Goal: Information Seeking & Learning: Learn about a topic

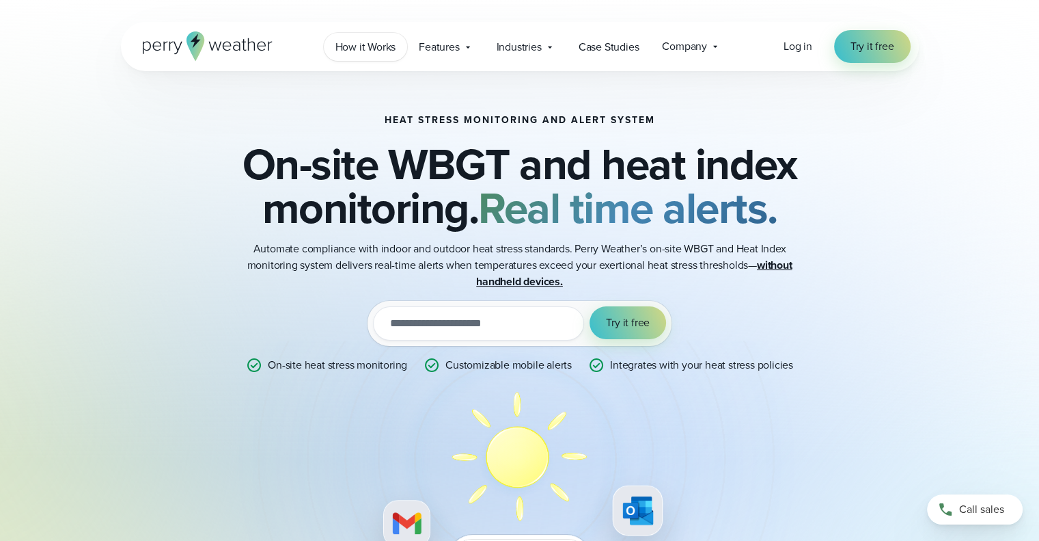
click at [364, 53] on span "How it Works" at bounding box center [366, 47] width 61 height 16
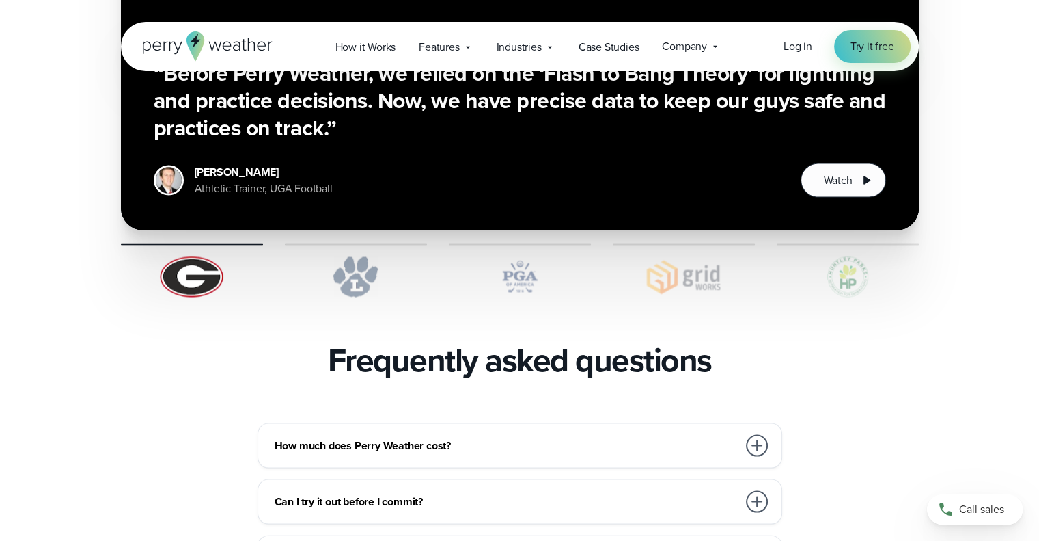
scroll to position [2719, 0]
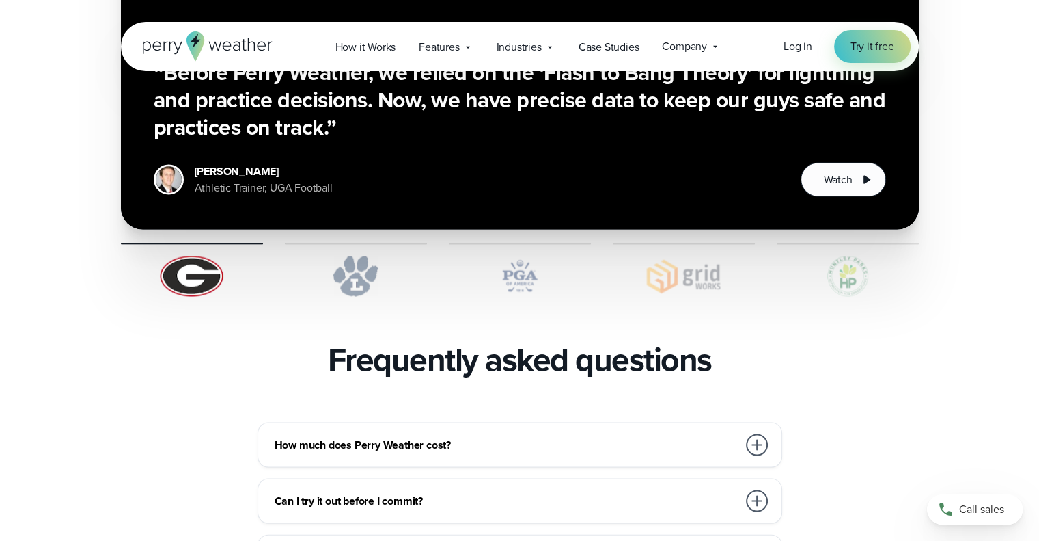
click at [460, 437] on h3 "How much does Perry Weather cost?" at bounding box center [506, 445] width 463 height 16
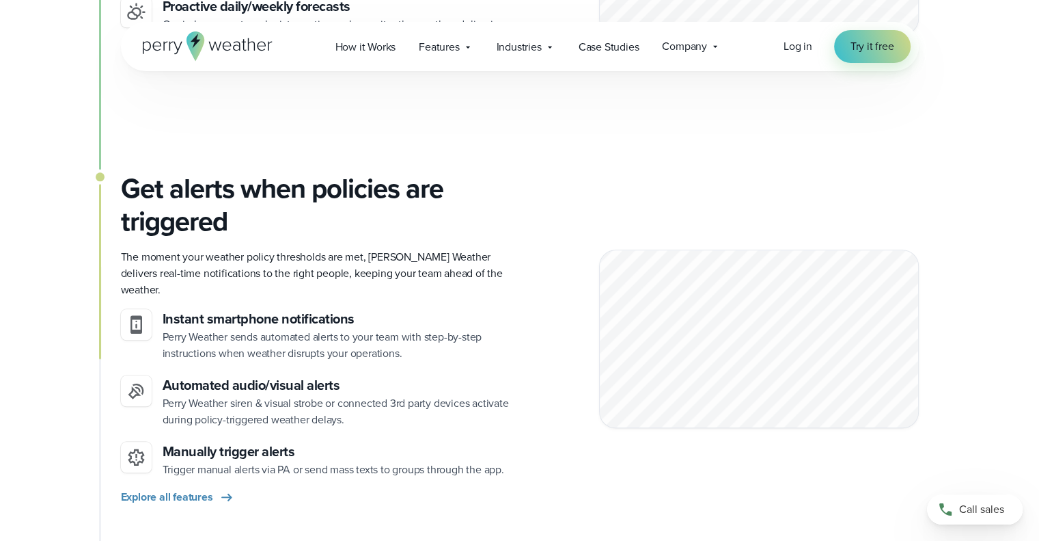
scroll to position [1339, 0]
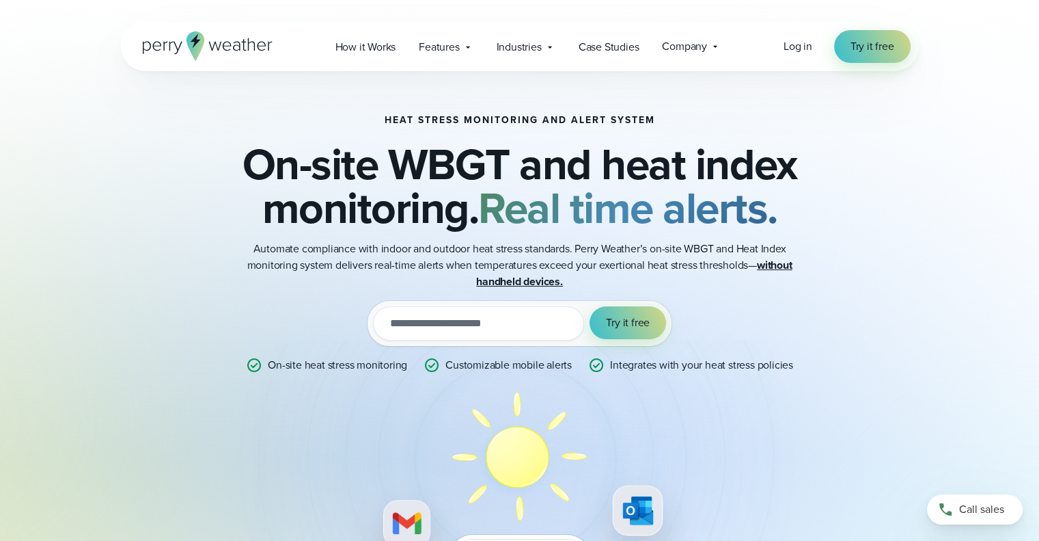
click at [233, 47] on icon at bounding box center [236, 47] width 8 height 10
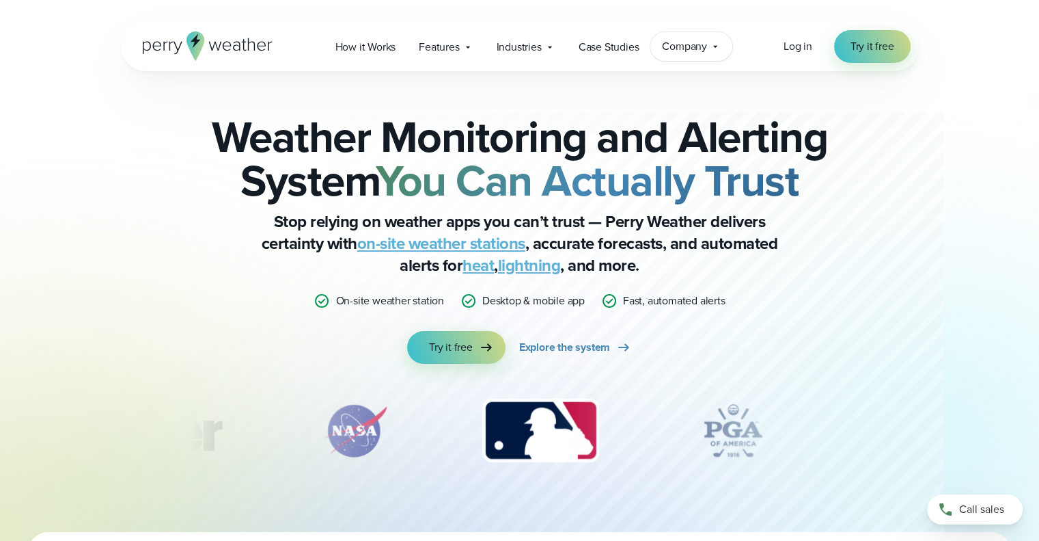
click at [691, 47] on span "Company" at bounding box center [684, 46] width 45 height 16
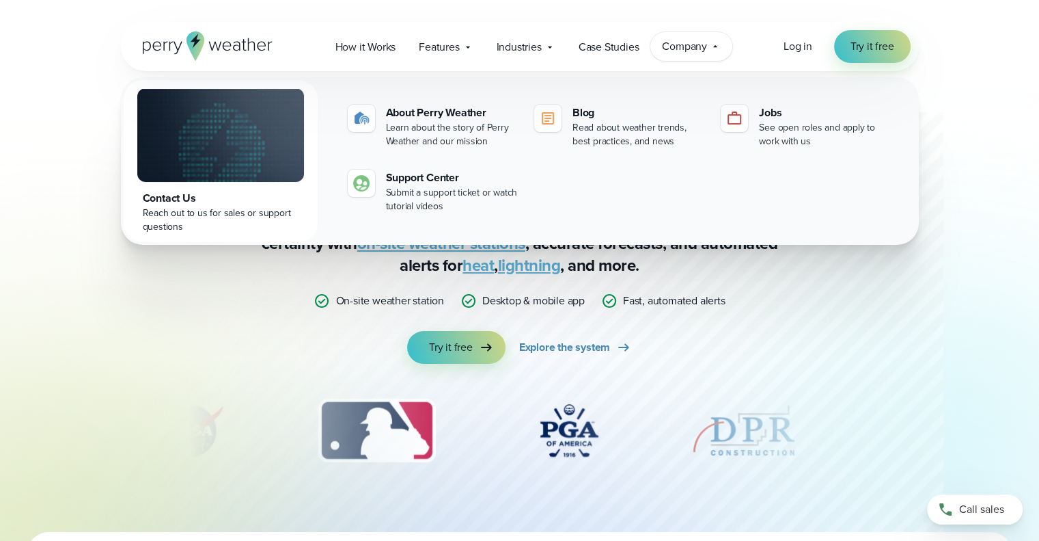
click at [747, 358] on div "Weather Monitoring and Alerting System You Can Actually Trust Stop relying on w…" at bounding box center [520, 239] width 662 height 249
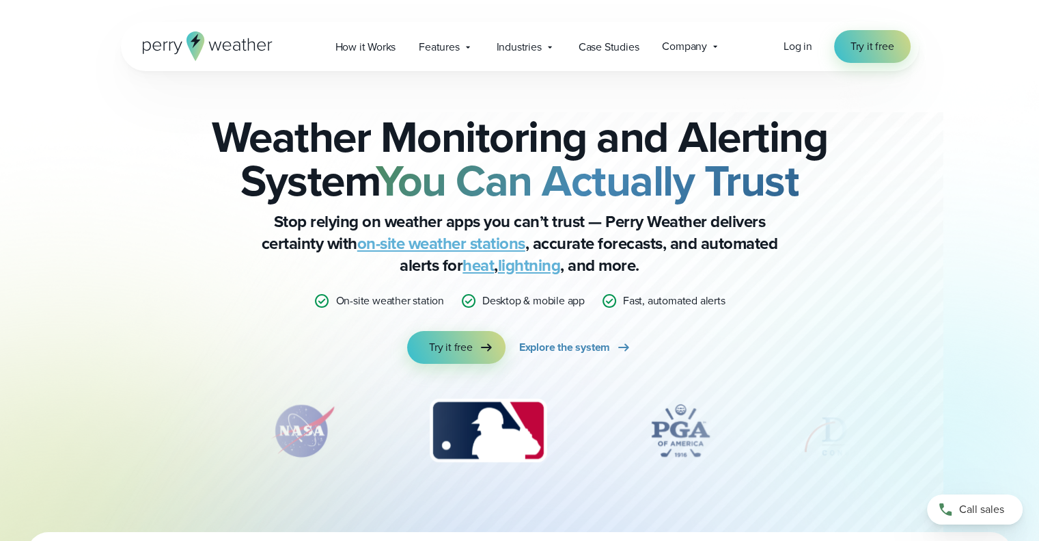
click at [425, 241] on link "on-site weather stations" at bounding box center [441, 243] width 168 height 25
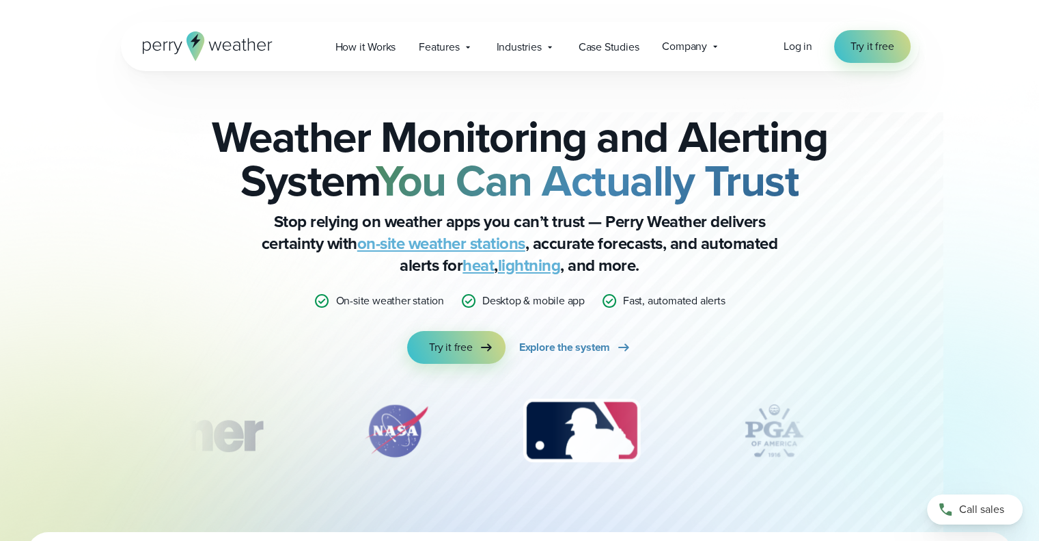
drag, startPoint x: 0, startPoint y: 0, endPoint x: 113, endPoint y: 223, distance: 250.3
click at [113, 223] on div at bounding box center [520, 266] width 832 height 532
